Goal: Check status: Check status

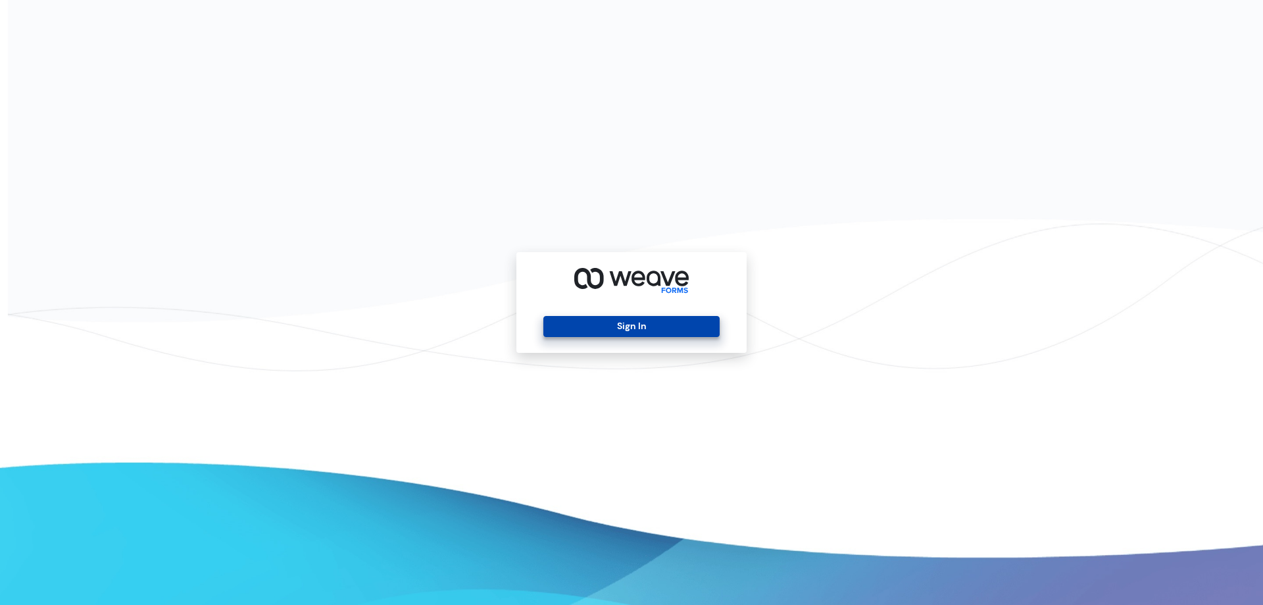
click at [662, 322] on button "Sign In" at bounding box center [631, 326] width 176 height 21
